Goal: Transaction & Acquisition: Register for event/course

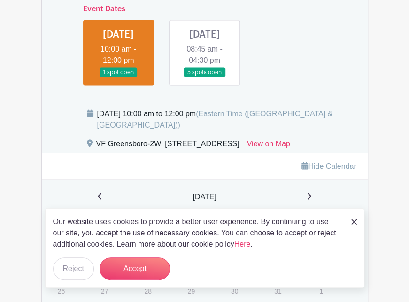
scroll to position [507, 0]
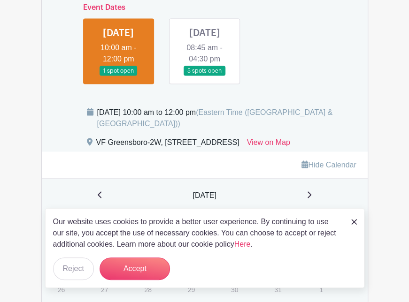
click at [118, 76] on link at bounding box center [118, 76] width 0 height 0
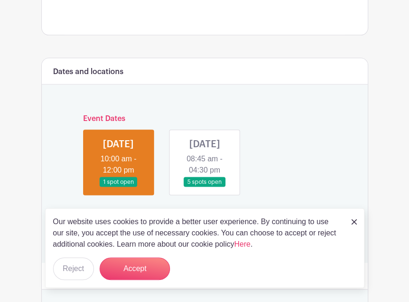
scroll to position [394, 0]
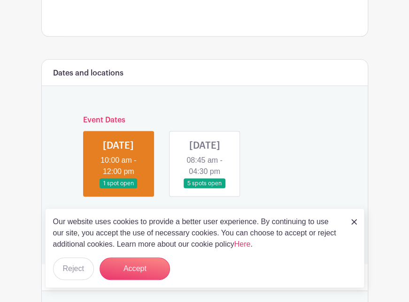
click at [356, 226] on link at bounding box center [354, 221] width 6 height 11
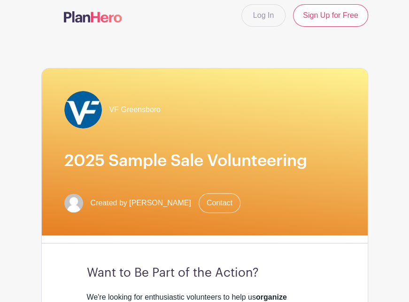
scroll to position [0, 0]
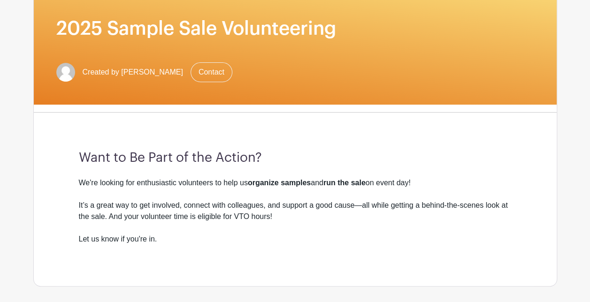
scroll to position [169, 0]
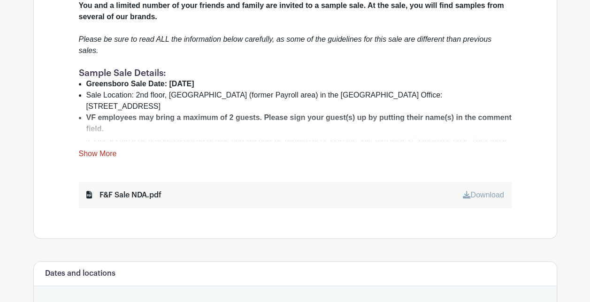
scroll to position [375, 0]
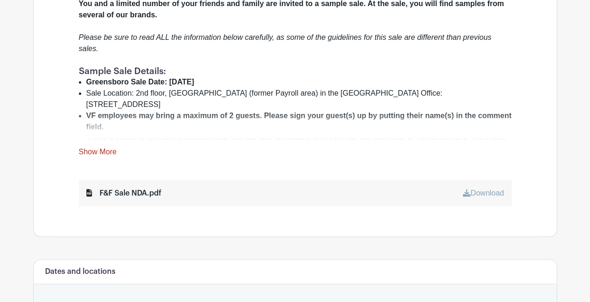
click at [110, 148] on link "Show More" at bounding box center [98, 154] width 38 height 12
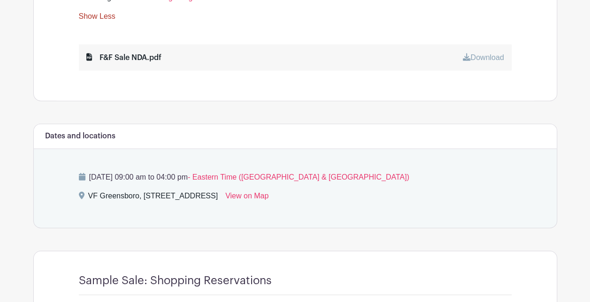
scroll to position [1051, 0]
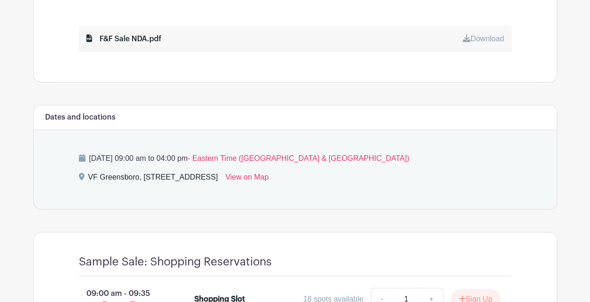
click at [300, 154] on span "- Eastern Time ([GEOGRAPHIC_DATA] & [GEOGRAPHIC_DATA])" at bounding box center [298, 158] width 221 height 8
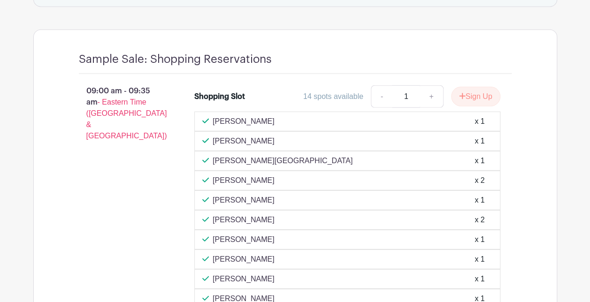
scroll to position [1258, 0]
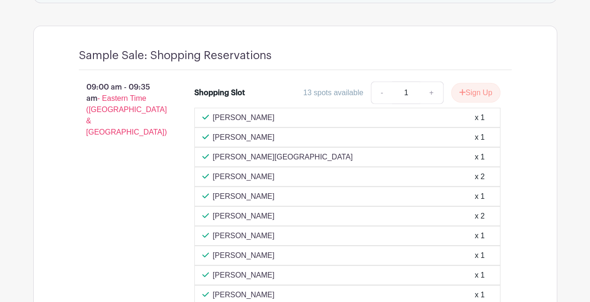
click at [143, 154] on div "09:00 am - 09:35 am - Eastern Time (US & Canada)" at bounding box center [122, 252] width 116 height 349
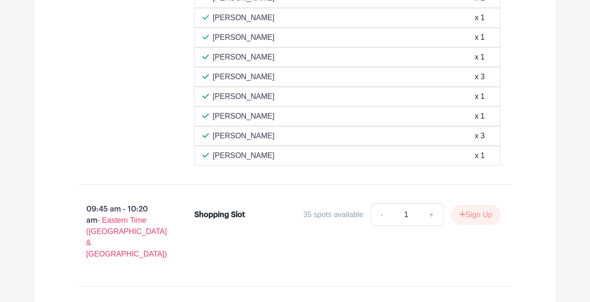
scroll to position [1577, 0]
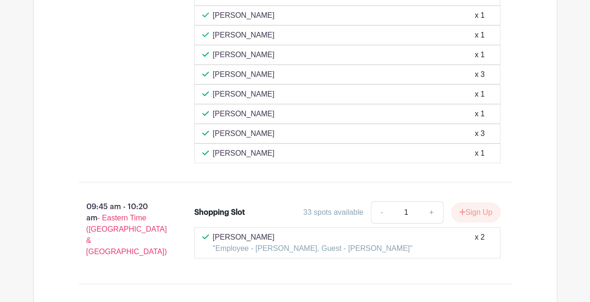
click at [167, 198] on p "09:45 am - 10:20 am - Eastern Time (US & Canada)" at bounding box center [122, 230] width 116 height 64
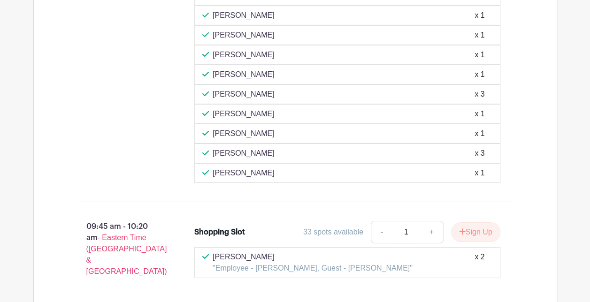
drag, startPoint x: 593, startPoint y: 196, endPoint x: 576, endPoint y: 79, distance: 118.0
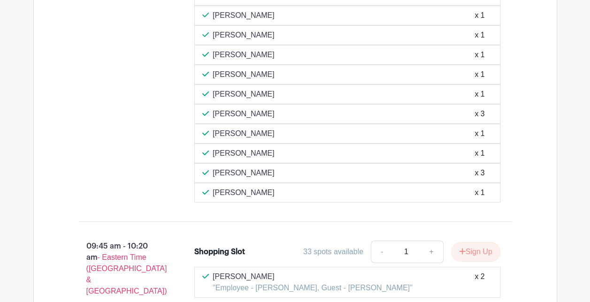
drag, startPoint x: 576, startPoint y: 79, endPoint x: 570, endPoint y: 54, distance: 26.1
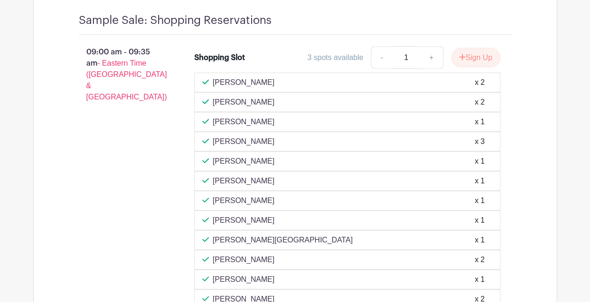
scroll to position [1201, 0]
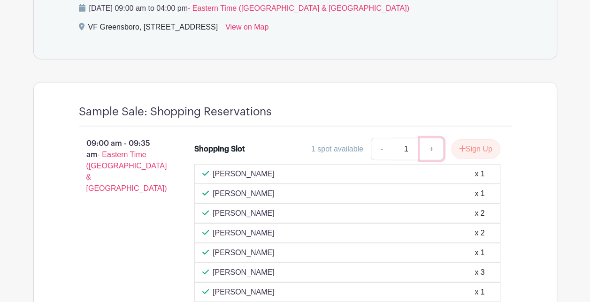
drag, startPoint x: 473, startPoint y: 126, endPoint x: 431, endPoint y: 134, distance: 43.1
click at [431, 138] on link "+" at bounding box center [430, 149] width 23 height 23
click at [407, 138] on input "1" at bounding box center [406, 149] width 28 height 23
type input "33"
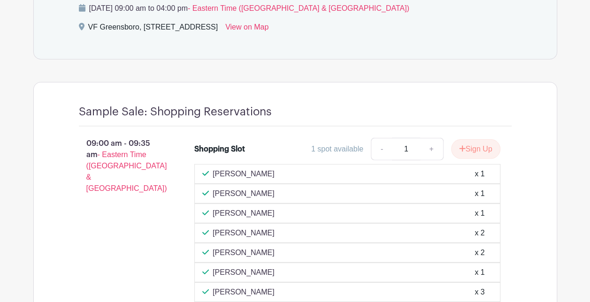
click at [407, 138] on input "1" at bounding box center [406, 149] width 28 height 23
type input "2"
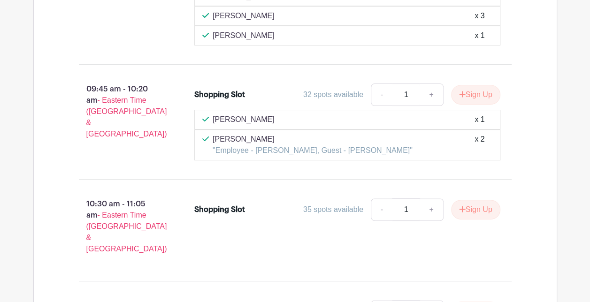
scroll to position [1858, 0]
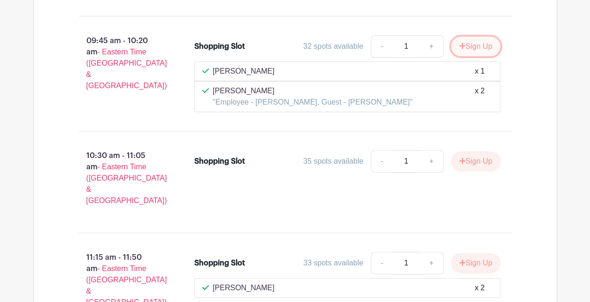
drag, startPoint x: 489, startPoint y: 28, endPoint x: 466, endPoint y: 19, distance: 24.2
drag, startPoint x: 466, startPoint y: 19, endPoint x: 432, endPoint y: 20, distance: 34.7
drag, startPoint x: 432, startPoint y: 20, endPoint x: 459, endPoint y: 33, distance: 30.6
drag, startPoint x: 459, startPoint y: 33, endPoint x: 410, endPoint y: 23, distance: 50.6
drag, startPoint x: 410, startPoint y: 23, endPoint x: 390, endPoint y: 20, distance: 20.0
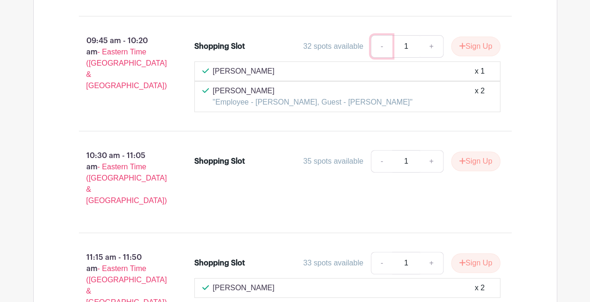
click at [390, 35] on link "-" at bounding box center [382, 46] width 22 height 23
drag, startPoint x: 476, startPoint y: 69, endPoint x: 480, endPoint y: 65, distance: 5.3
click at [480, 85] on div "x 2" at bounding box center [479, 96] width 10 height 23
click at [485, 37] on button "Sign Up" at bounding box center [475, 47] width 49 height 20
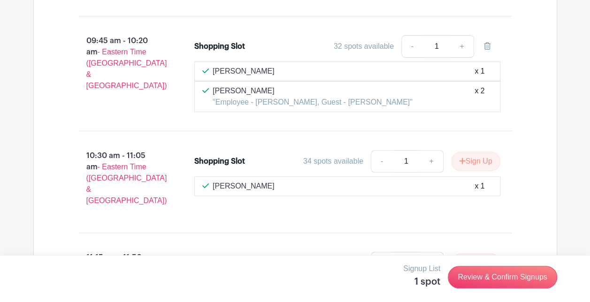
click at [535, 288] on div "Signup List 1 spot Review & Confirm Signups" at bounding box center [295, 277] width 524 height 28
click at [432, 283] on h5 "1 spot" at bounding box center [421, 281] width 37 height 11
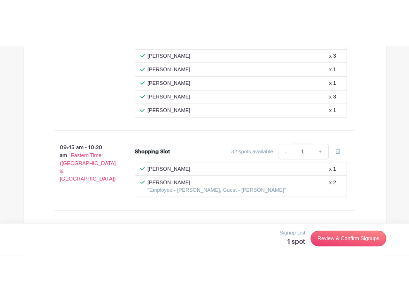
scroll to position [1746, 0]
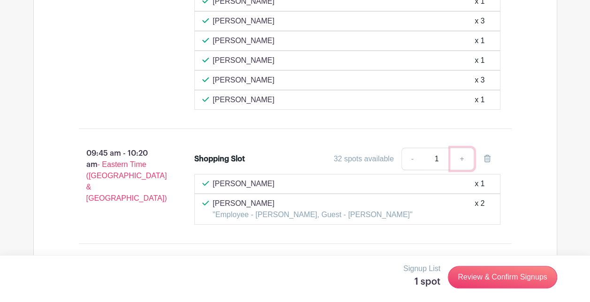
click at [465, 148] on link "+" at bounding box center [461, 159] width 23 height 23
type input "3"
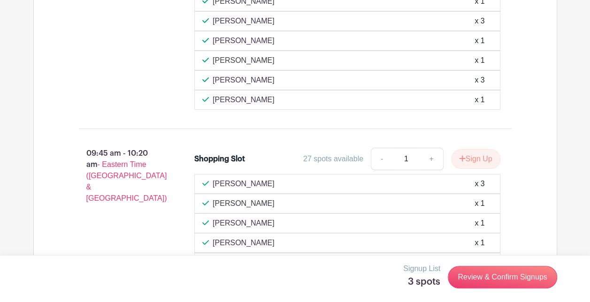
drag, startPoint x: 499, startPoint y: 289, endPoint x: 355, endPoint y: 270, distance: 144.8
click at [355, 270] on div "Signup List 3 spots Review & Confirm Signups" at bounding box center [295, 277] width 524 height 28
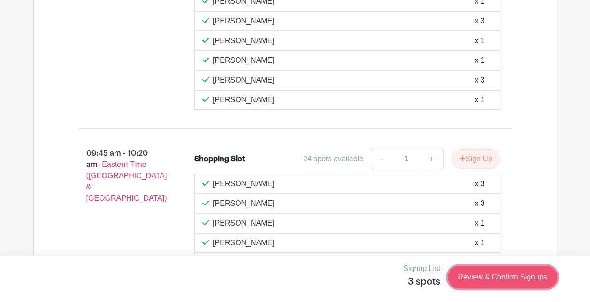
click at [469, 271] on link "Review & Confirm Signups" at bounding box center [502, 277] width 109 height 23
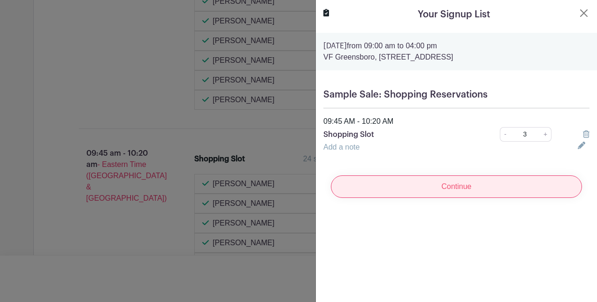
drag, startPoint x: 481, startPoint y: 182, endPoint x: 434, endPoint y: 195, distance: 49.8
click at [434, 195] on input "Continue" at bounding box center [456, 186] width 251 height 23
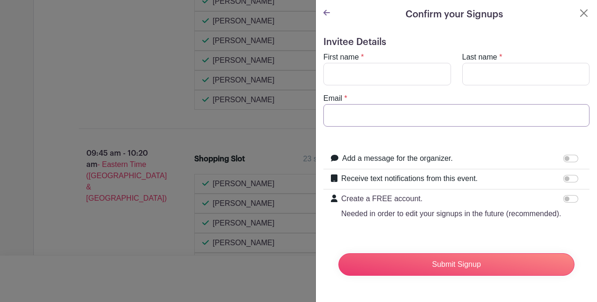
type input "tonya_justice@vfc.com"
click at [404, 84] on input "First name" at bounding box center [387, 74] width 128 height 23
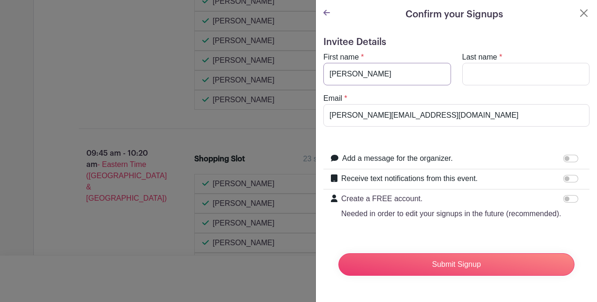
type input "Tonya"
type input "Justice"
click at [458, 223] on div "Create a FREE account. Needed in order to edit your signups in the future (reco…" at bounding box center [456, 207] width 266 height 34
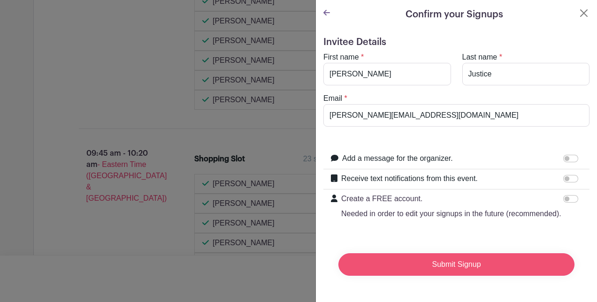
click at [476, 272] on input "Submit Signup" at bounding box center [456, 264] width 236 height 23
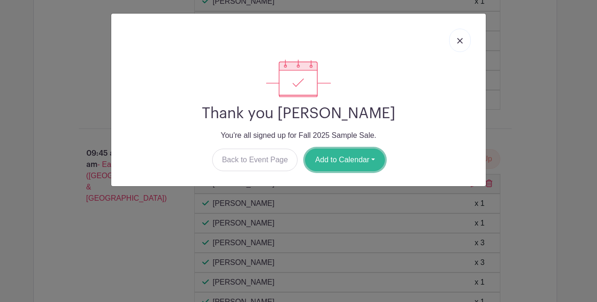
click at [367, 157] on button "Add to Calendar" at bounding box center [345, 160] width 80 height 23
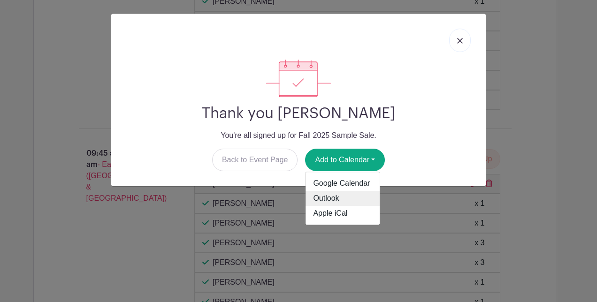
click at [357, 198] on link "Outlook" at bounding box center [342, 198] width 74 height 15
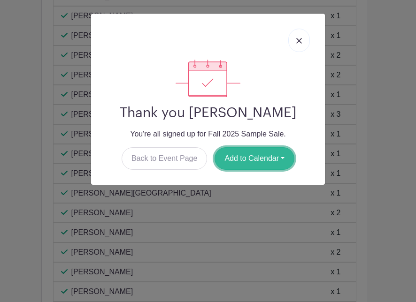
click at [257, 157] on button "Add to Calendar" at bounding box center [254, 158] width 80 height 23
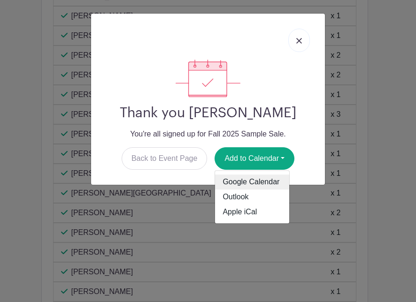
click at [259, 179] on link "Google Calendar" at bounding box center [252, 182] width 74 height 15
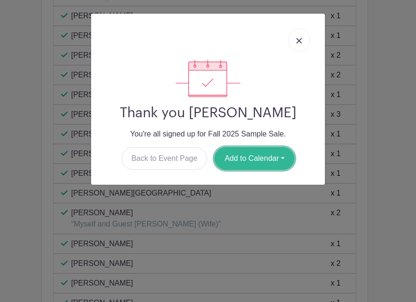
click at [267, 156] on button "Add to Calendar" at bounding box center [254, 158] width 80 height 23
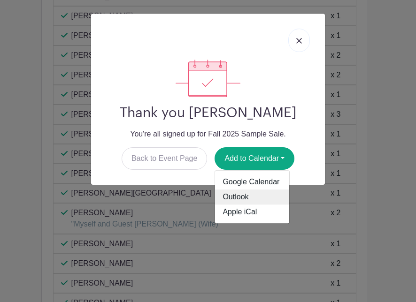
click at [253, 200] on link "Outlook" at bounding box center [252, 197] width 74 height 15
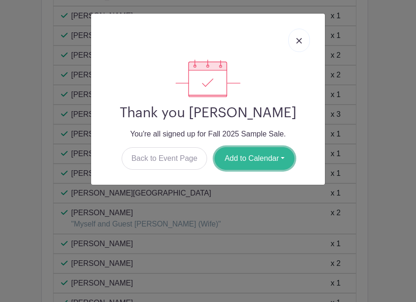
click at [262, 162] on button "Add to Calendar" at bounding box center [254, 158] width 80 height 23
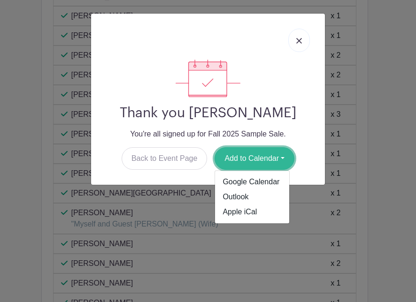
click at [278, 156] on button "Add to Calendar" at bounding box center [254, 158] width 80 height 23
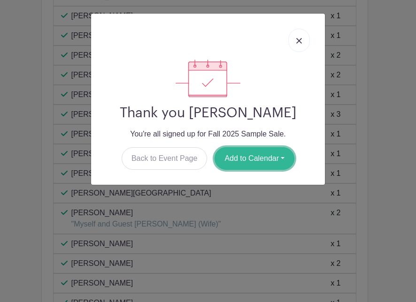
click at [278, 156] on button "Add to Calendar" at bounding box center [254, 158] width 80 height 23
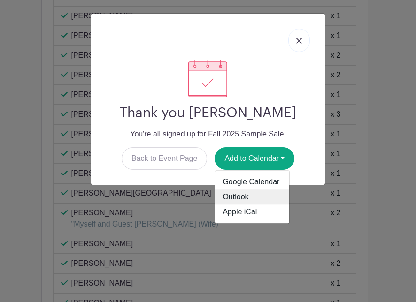
click at [252, 196] on link "Outlook" at bounding box center [252, 197] width 74 height 15
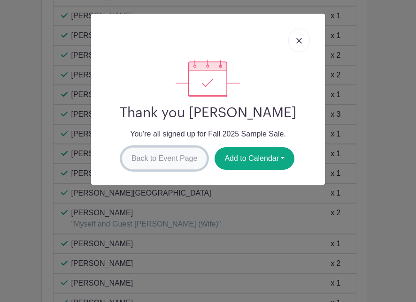
click at [174, 155] on link "Back to Event Page" at bounding box center [165, 158] width 86 height 23
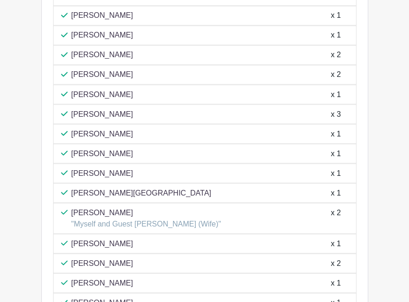
click at [385, 109] on main "Log In Sign Up for Free VF Greensboro Fall 2025 Sample Sale Created by Jennifer…" at bounding box center [204, 172] width 409 height 3837
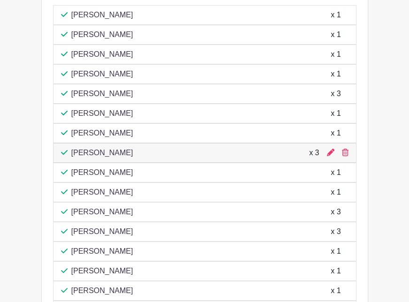
scroll to position [2328, 0]
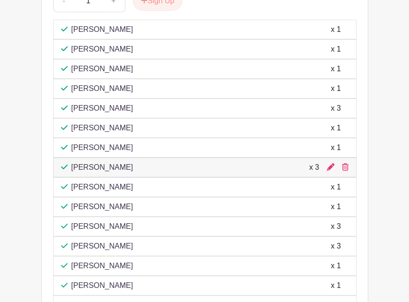
click at [332, 170] on div "Tonya Justice x 3" at bounding box center [204, 168] width 303 height 20
click at [328, 171] on icon at bounding box center [331, 167] width 8 height 8
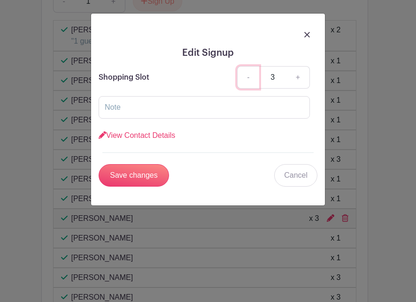
click at [251, 76] on link "-" at bounding box center [248, 77] width 22 height 23
type input "2"
click at [249, 100] on input "text" at bounding box center [204, 107] width 211 height 23
type input "t"
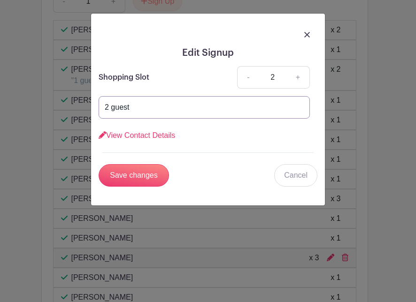
type input "2 guest"
click at [99, 164] on input "Save changes" at bounding box center [134, 175] width 70 height 23
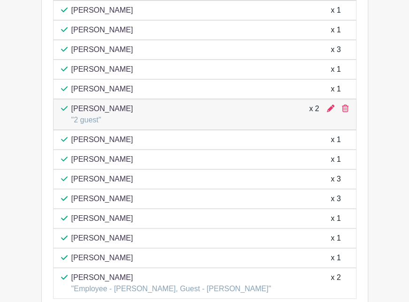
scroll to position [2478, 0]
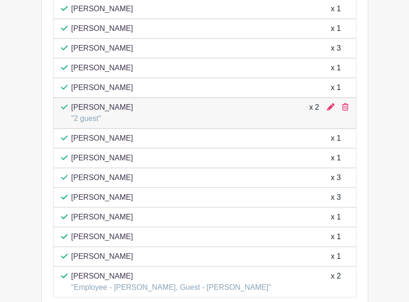
drag, startPoint x: 294, startPoint y: 124, endPoint x: 249, endPoint y: 117, distance: 45.7
click at [249, 117] on div "Tonya Justice "2 guest" x 2" at bounding box center [204, 113] width 287 height 23
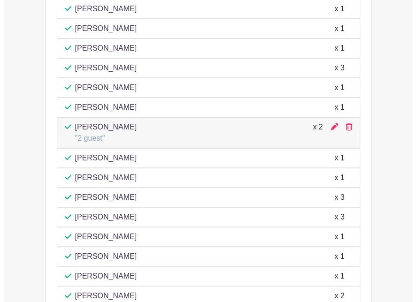
scroll to position [2497, 0]
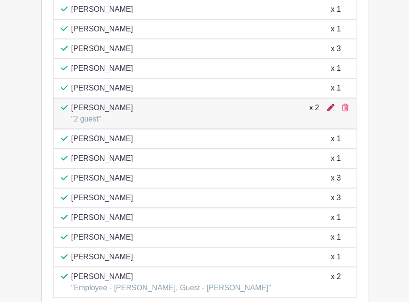
click at [331, 111] on icon at bounding box center [331, 108] width 8 height 8
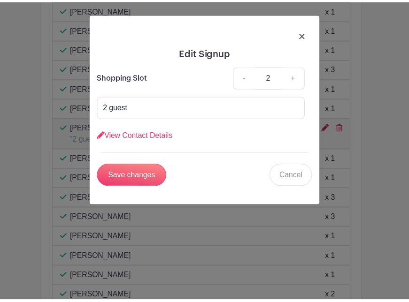
scroll to position [2517, 0]
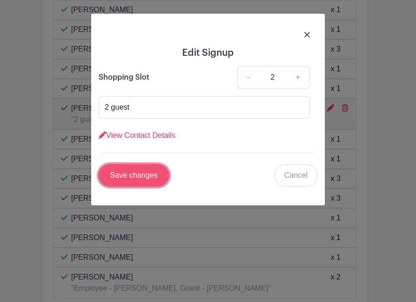
click at [145, 174] on input "Save changes" at bounding box center [134, 175] width 70 height 23
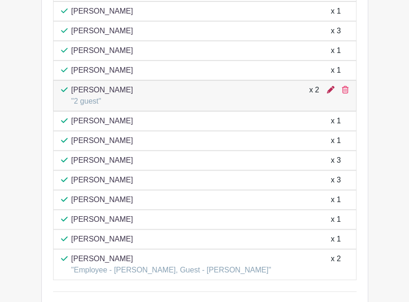
scroll to position [2593, 0]
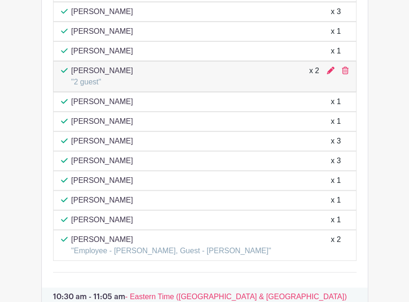
drag, startPoint x: 328, startPoint y: 75, endPoint x: 315, endPoint y: 90, distance: 20.0
click at [315, 88] on div "x 2" at bounding box center [314, 76] width 10 height 23
click at [327, 74] on icon at bounding box center [331, 71] width 8 height 8
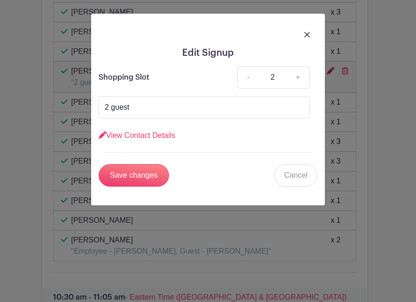
click at [327, 78] on div "Edit Signup Shopping Slot - 2 + 2 guest View Contact Details First name * Tonya…" at bounding box center [208, 151] width 416 height 302
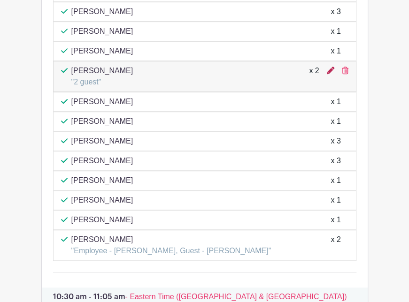
click at [331, 74] on icon at bounding box center [331, 71] width 8 height 8
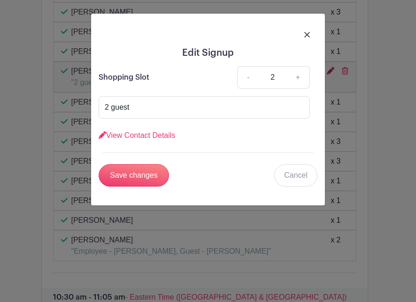
click at [331, 75] on div "Edit Signup Shopping Slot - 2 + 2 guest View Contact Details First name * Tonya…" at bounding box center [208, 151] width 416 height 302
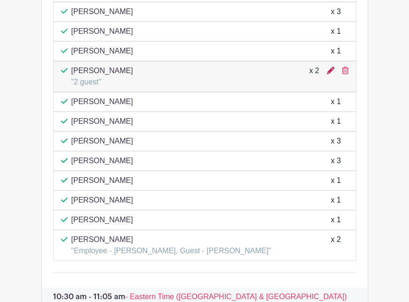
click at [327, 74] on icon at bounding box center [331, 71] width 8 height 8
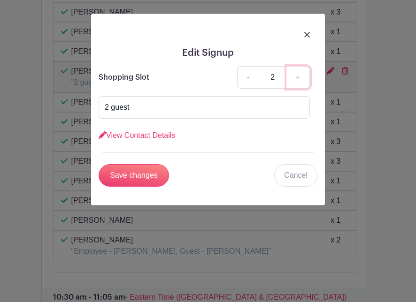
click at [302, 74] on link "+" at bounding box center [297, 77] width 23 height 23
click at [168, 133] on link "View Contact Details" at bounding box center [137, 135] width 76 height 8
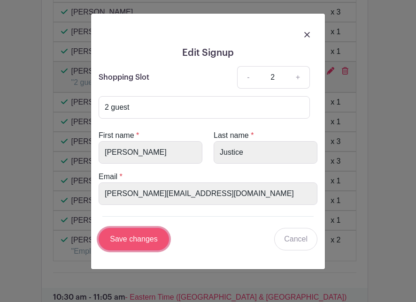
click at [161, 242] on input "Save changes" at bounding box center [134, 239] width 70 height 23
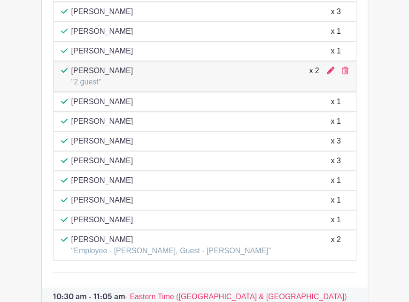
scroll to position [2586, 0]
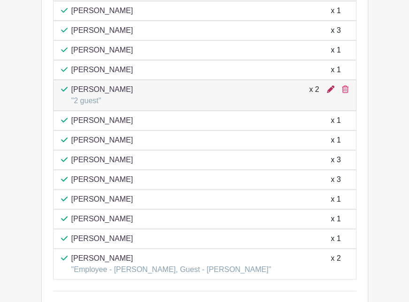
click at [329, 93] on icon at bounding box center [331, 89] width 8 height 8
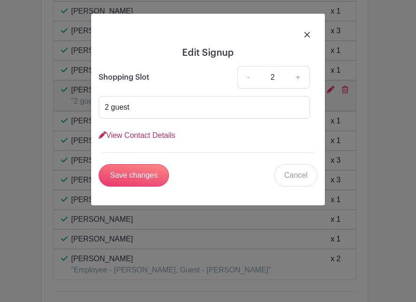
click at [172, 134] on link "View Contact Details" at bounding box center [137, 135] width 76 height 8
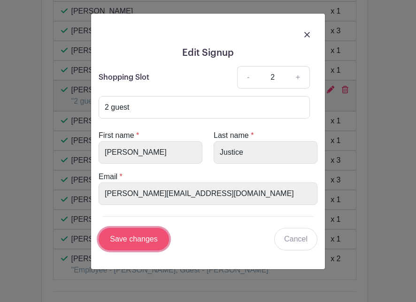
click at [152, 240] on input "Save changes" at bounding box center [134, 239] width 70 height 23
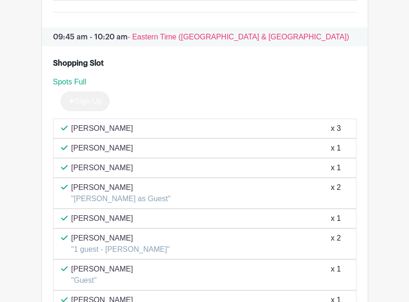
scroll to position [2229, 0]
